Goal: Check status

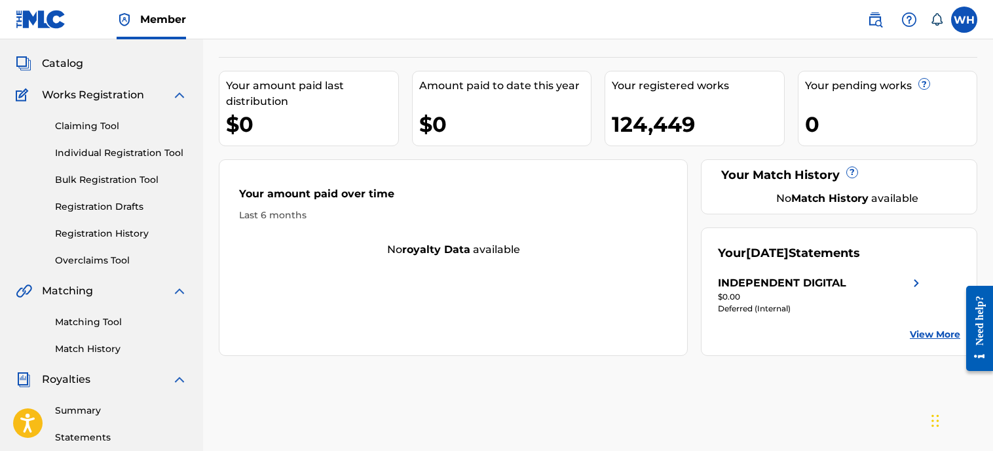
scroll to position [66, 0]
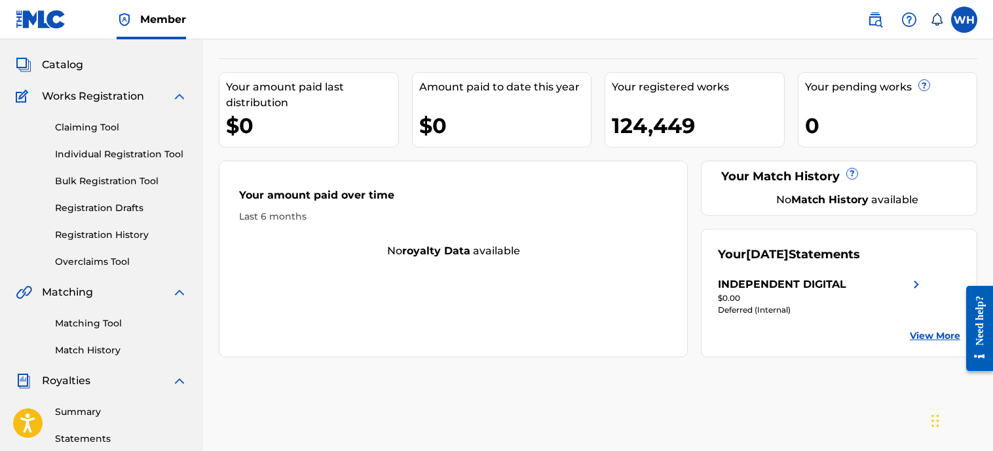
click at [71, 408] on link "Summary" at bounding box center [121, 412] width 132 height 14
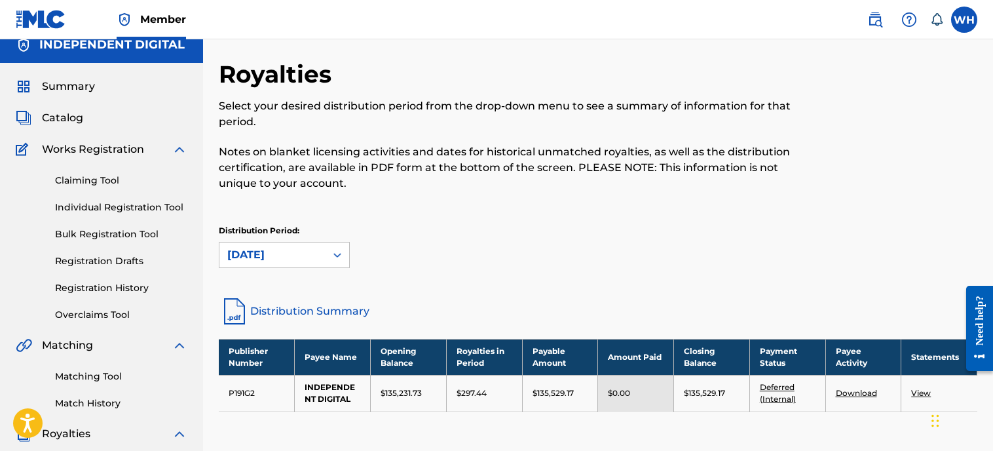
scroll to position [18, 0]
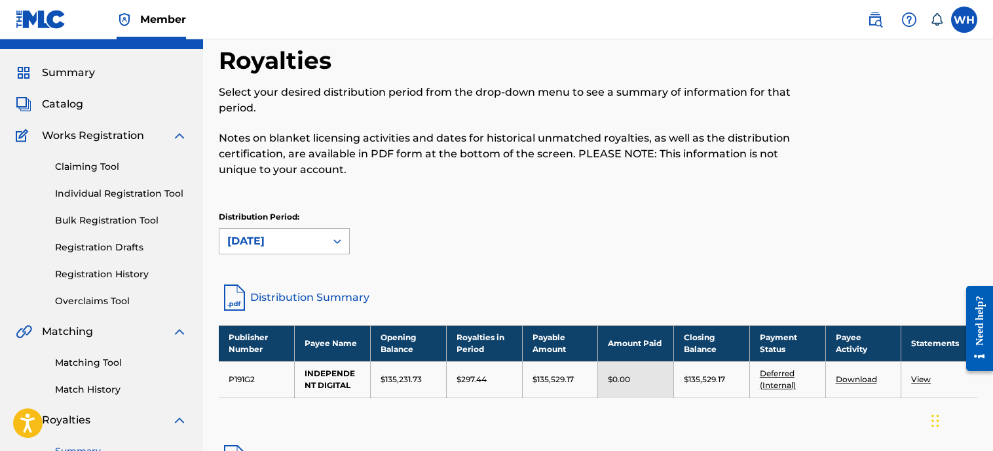
click at [309, 248] on div "[DATE]" at bounding box center [272, 241] width 106 height 25
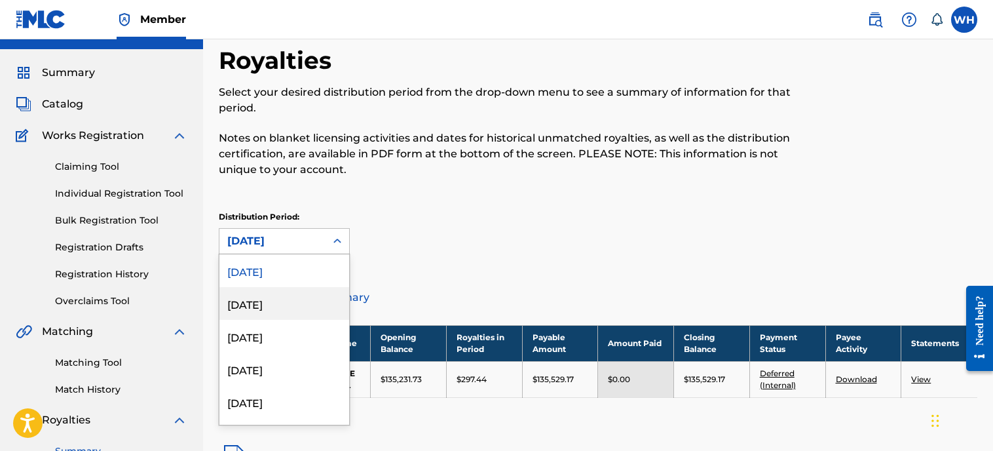
click at [267, 298] on div "[DATE]" at bounding box center [284, 303] width 130 height 33
click at [296, 236] on div "[DATE]" at bounding box center [272, 241] width 90 height 16
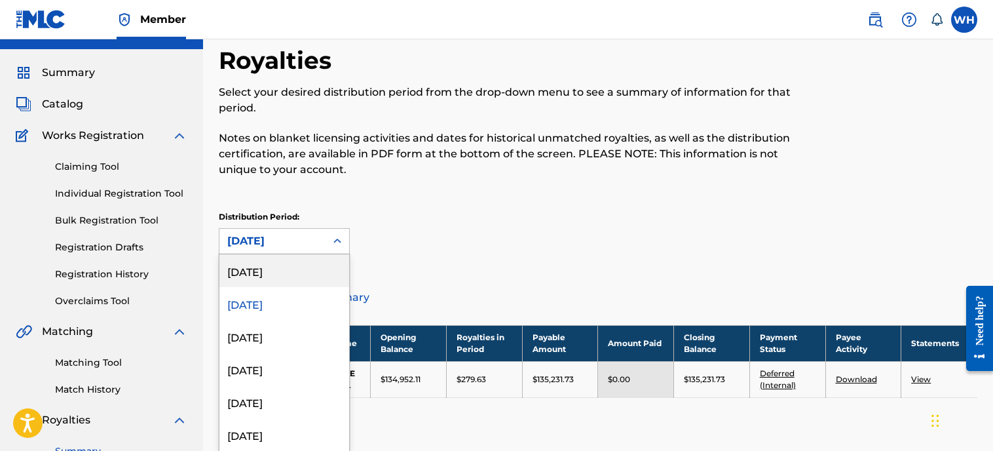
click at [283, 277] on div "[DATE]" at bounding box center [284, 270] width 130 height 33
